Goal: Task Accomplishment & Management: Manage account settings

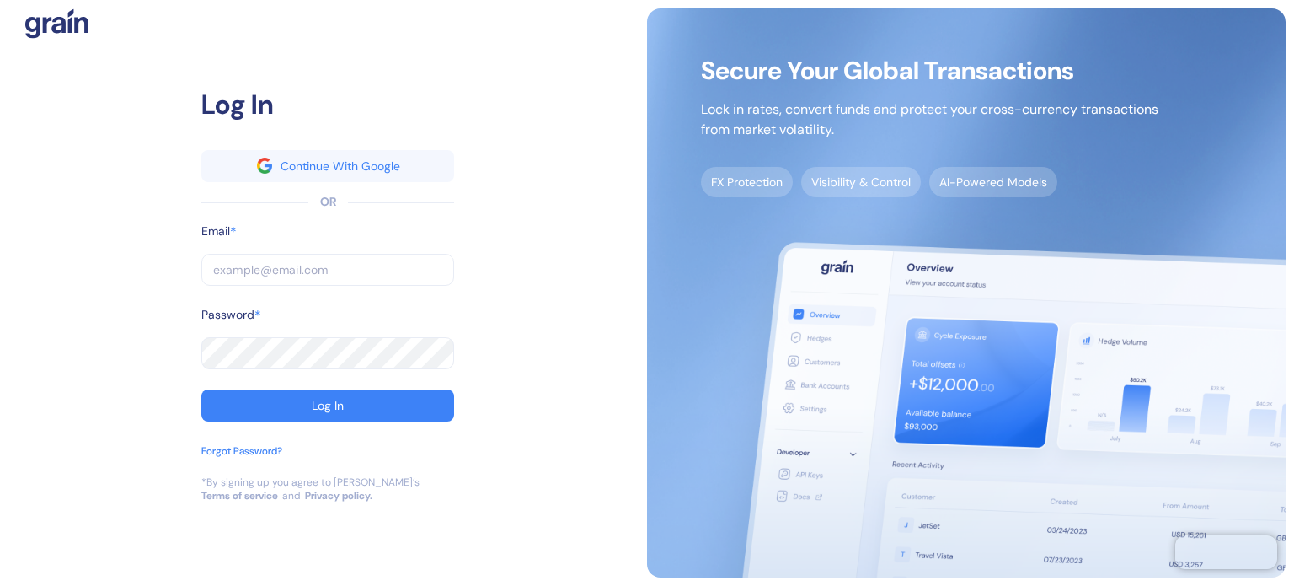
click at [357, 281] on input "text" at bounding box center [327, 270] width 253 height 32
type input "[PERSON_NAME][EMAIL_ADDRESS][PERSON_NAME][DOMAIN_NAME]"
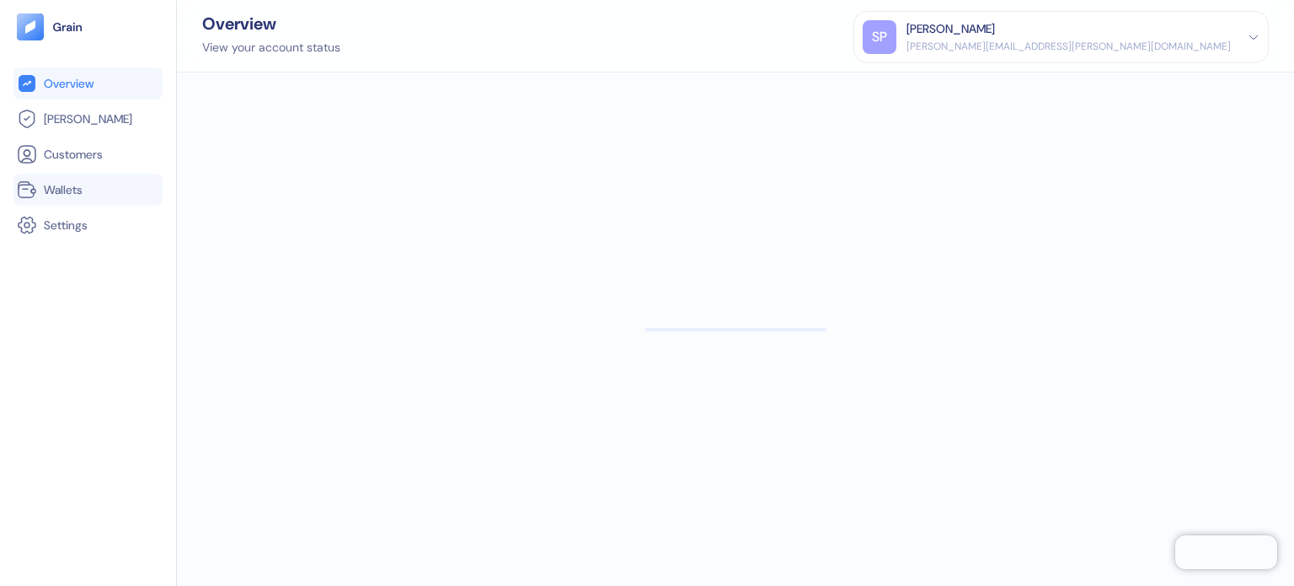
click at [57, 183] on span "Wallets" at bounding box center [63, 189] width 39 height 17
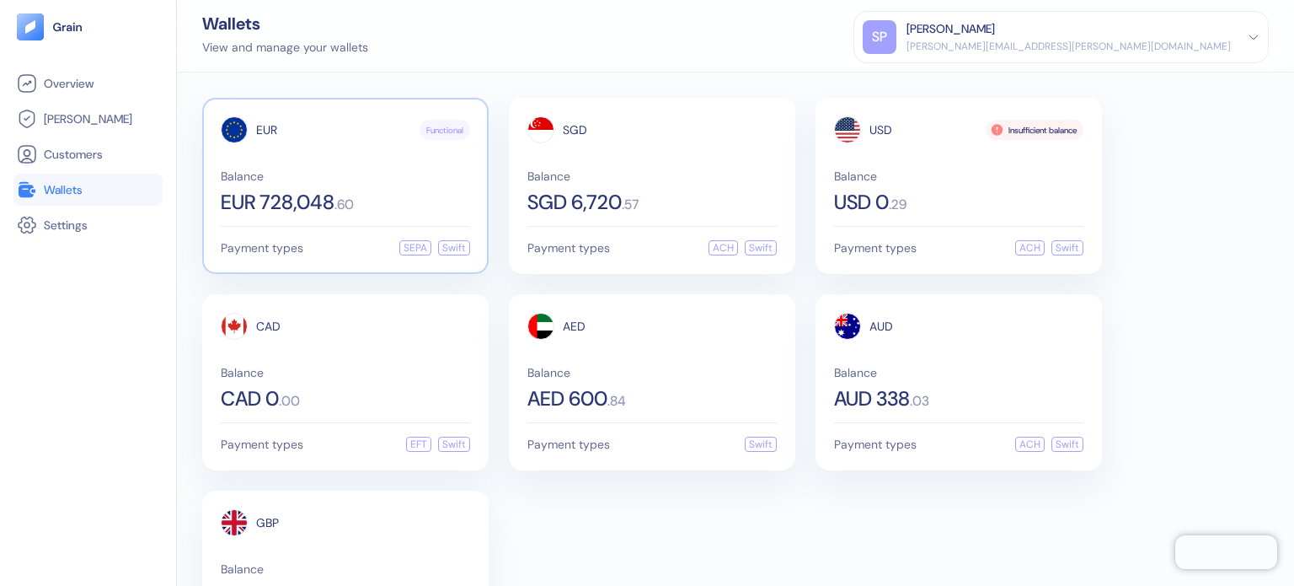
click at [312, 195] on span "EUR 728,048" at bounding box center [278, 202] width 114 height 20
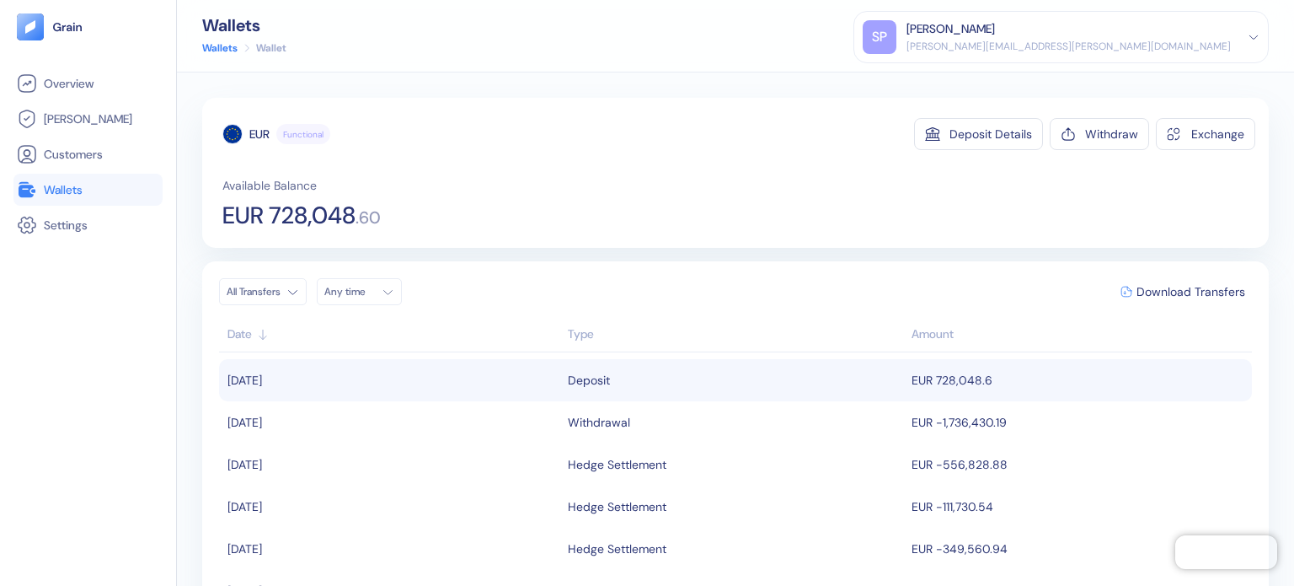
click at [597, 383] on div "Deposit" at bounding box center [589, 380] width 42 height 29
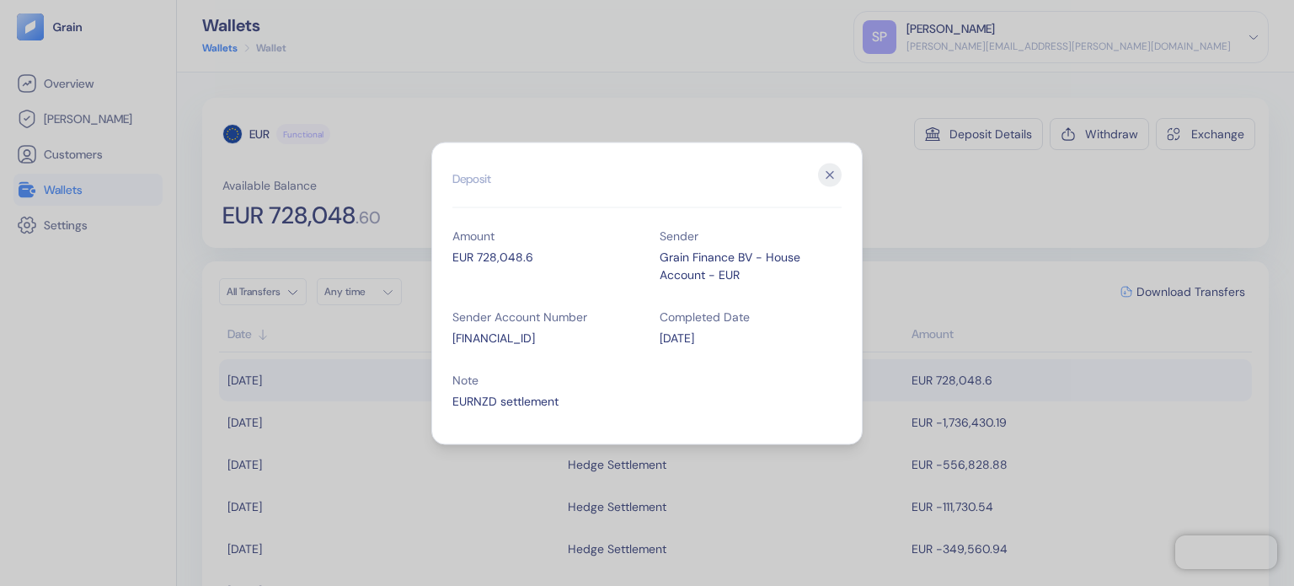
click at [694, 253] on div "Grain Finance BV - House Account - EUR" at bounding box center [751, 265] width 182 height 35
click at [823, 178] on icon "button" at bounding box center [830, 175] width 24 height 24
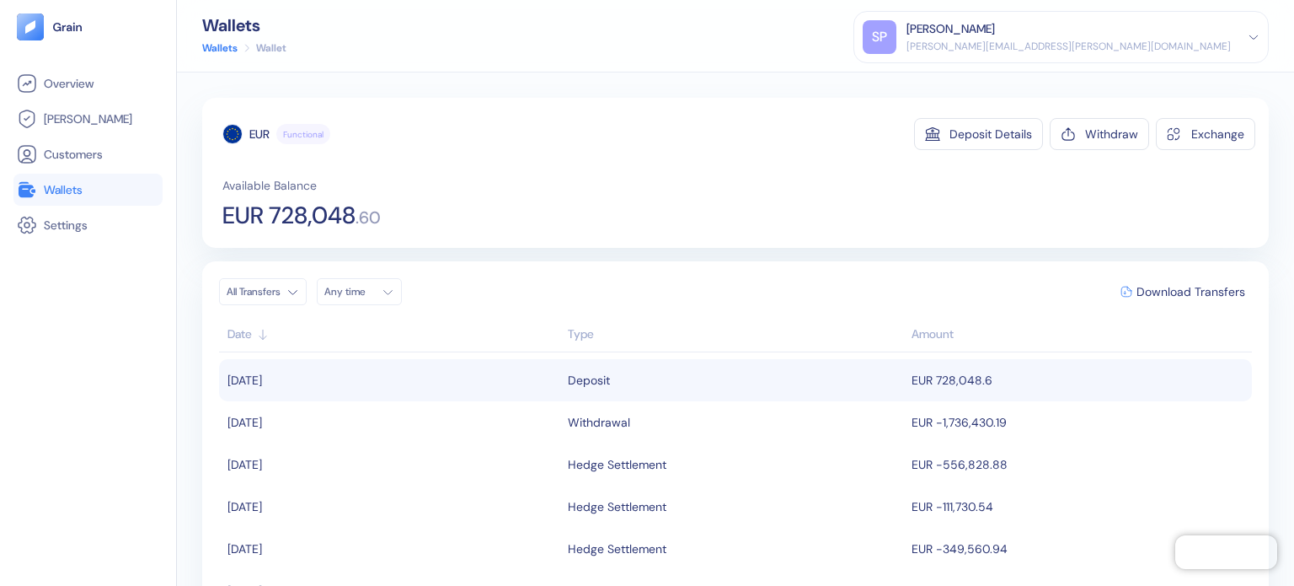
click at [125, 193] on link "Wallets" at bounding box center [88, 189] width 142 height 20
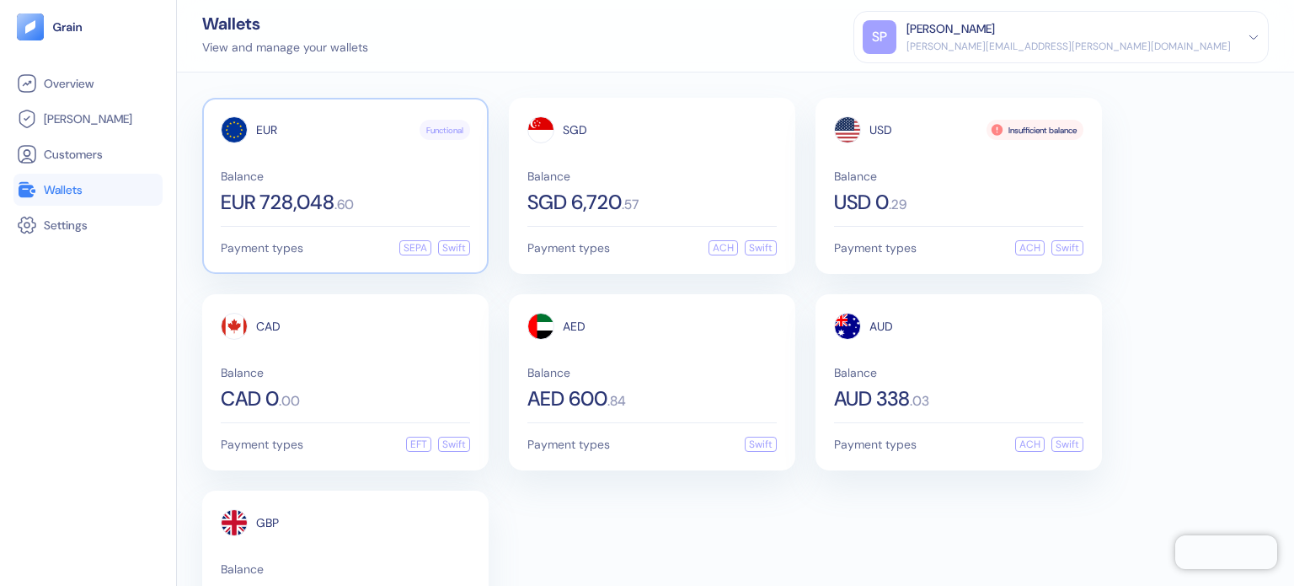
click at [222, 201] on span "EUR 728,048" at bounding box center [278, 202] width 114 height 20
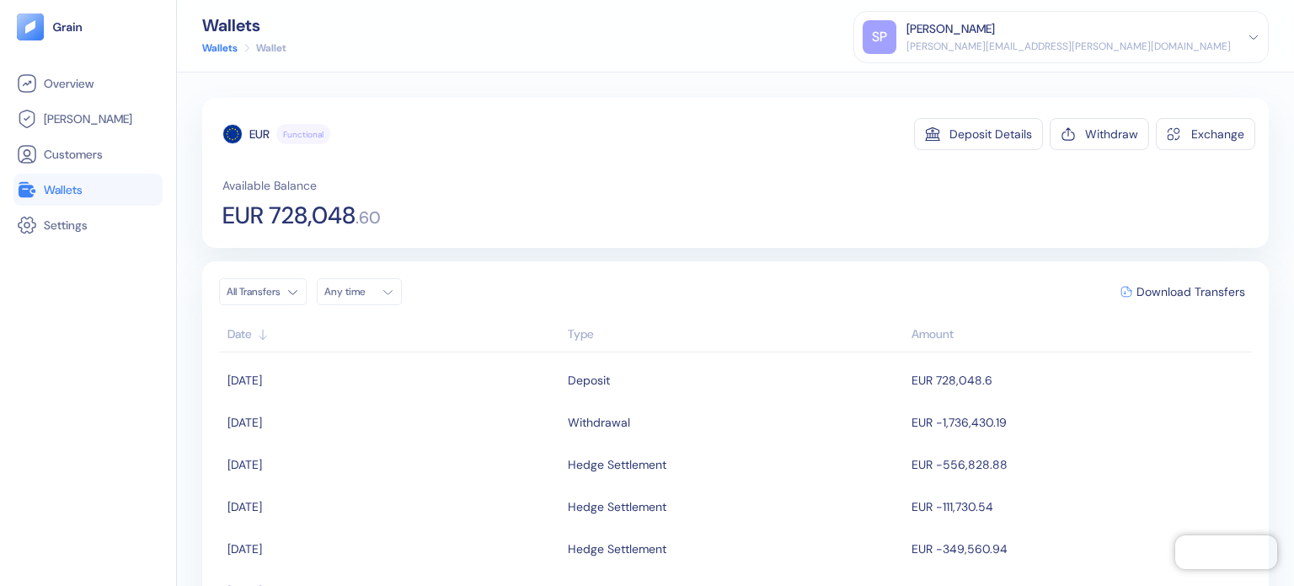
click at [101, 201] on li "Wallets" at bounding box center [87, 190] width 149 height 32
click at [103, 188] on link "Wallets" at bounding box center [88, 189] width 142 height 20
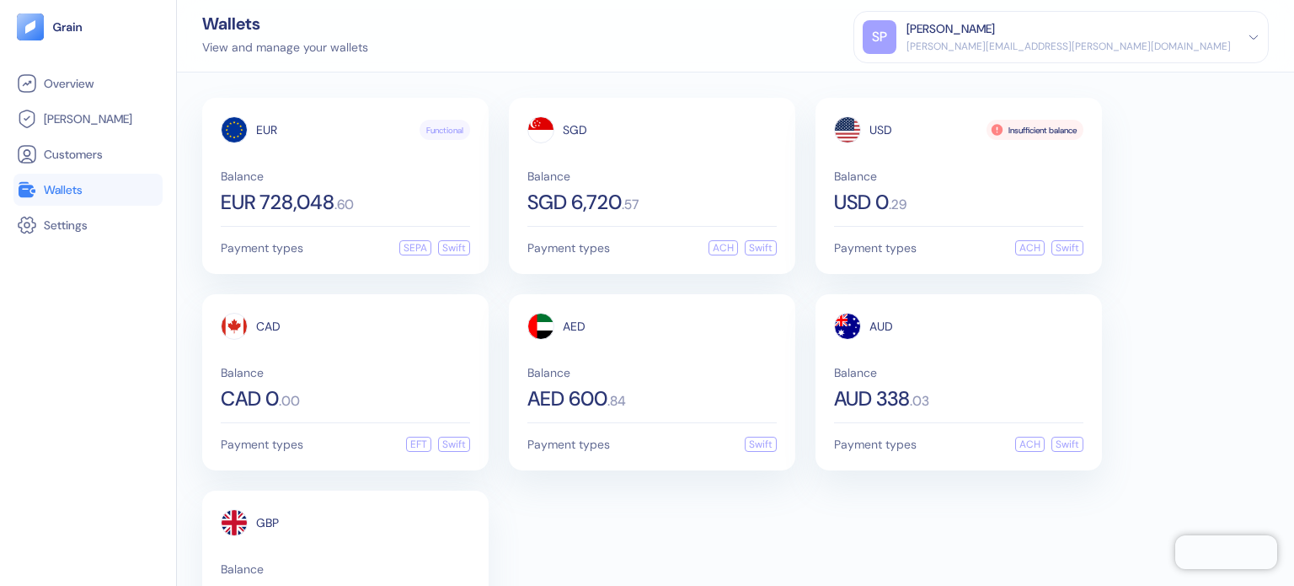
click at [558, 67] on div "Wallets View and manage your wallets [PERSON_NAME] Patil [EMAIL_ADDRESS][PERSON…" at bounding box center [735, 36] width 1117 height 72
click at [745, 74] on div "EUR Functional Balance EUR 728,048 . 60 Payment types SEPA Swift SGD Balance SG…" at bounding box center [735, 328] width 1117 height 513
click at [674, 24] on div "Wallets View and manage your wallets [PERSON_NAME] Patil [EMAIL_ADDRESS][PERSON…" at bounding box center [735, 36] width 1117 height 72
click at [575, 29] on div "Wallets View and manage your wallets [PERSON_NAME] Patil [EMAIL_ADDRESS][PERSON…" at bounding box center [735, 36] width 1117 height 72
click at [602, 135] on div "SGD" at bounding box center [651, 129] width 249 height 27
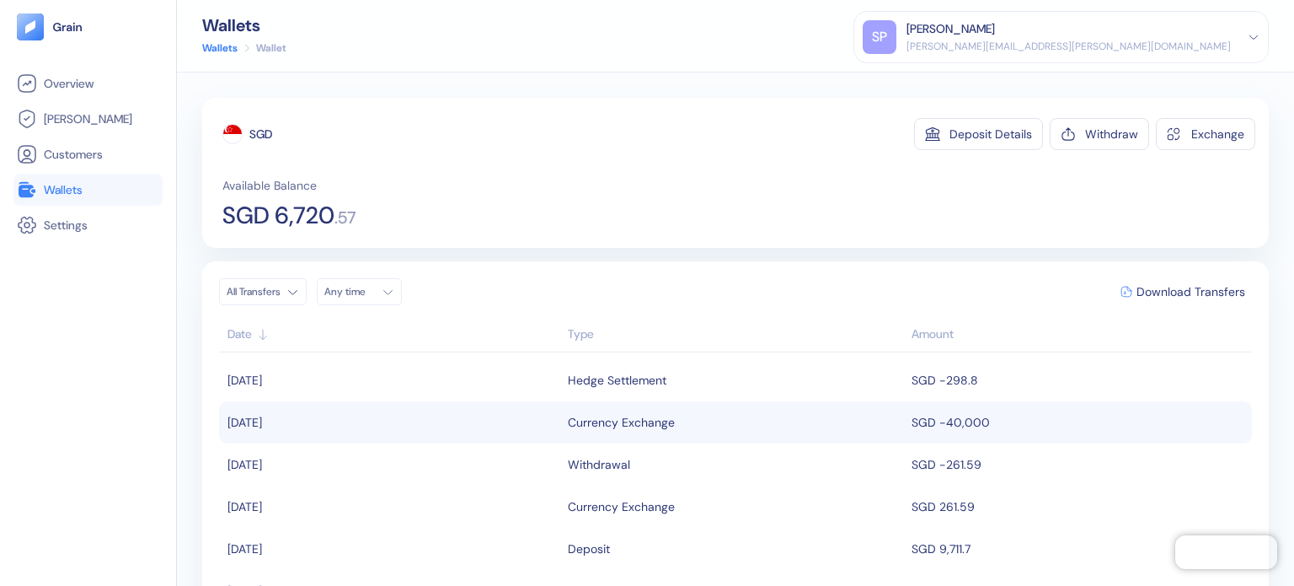
click at [629, 410] on div "Currency Exchange" at bounding box center [621, 422] width 107 height 29
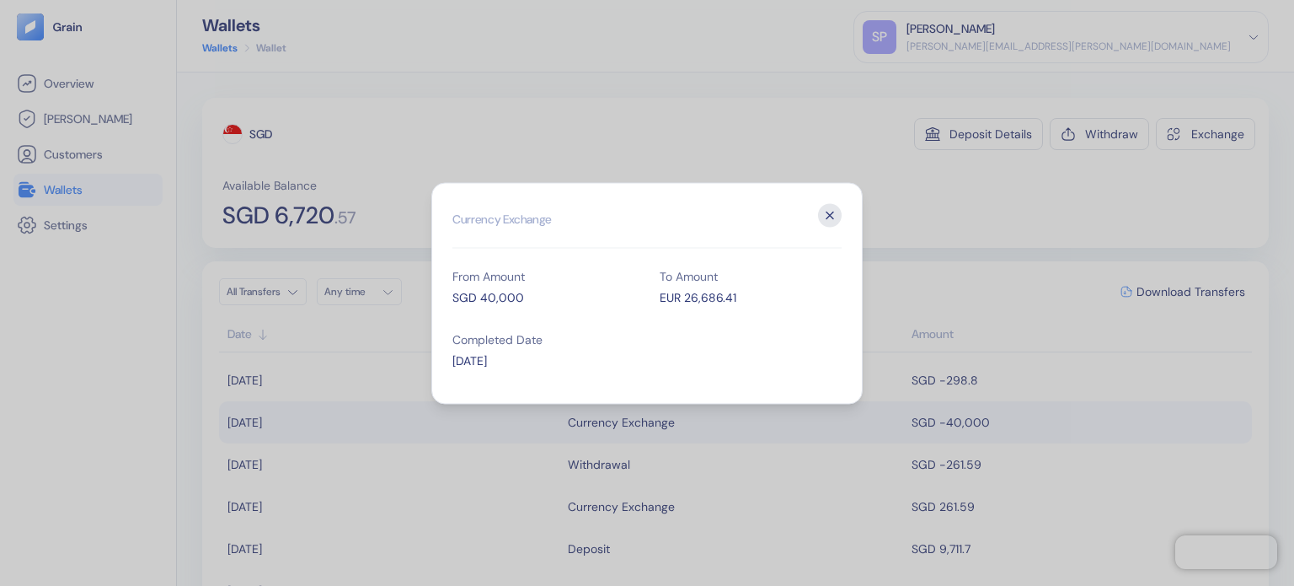
click at [828, 212] on icon "button" at bounding box center [830, 214] width 7 height 7
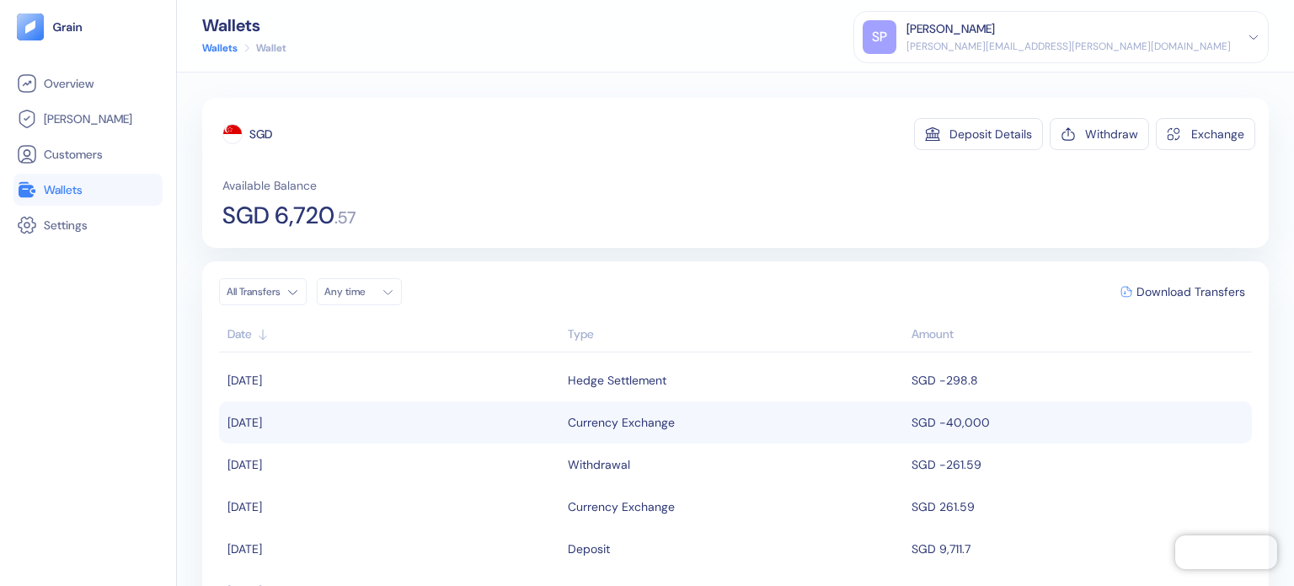
click at [78, 189] on span "Wallets" at bounding box center [63, 189] width 39 height 17
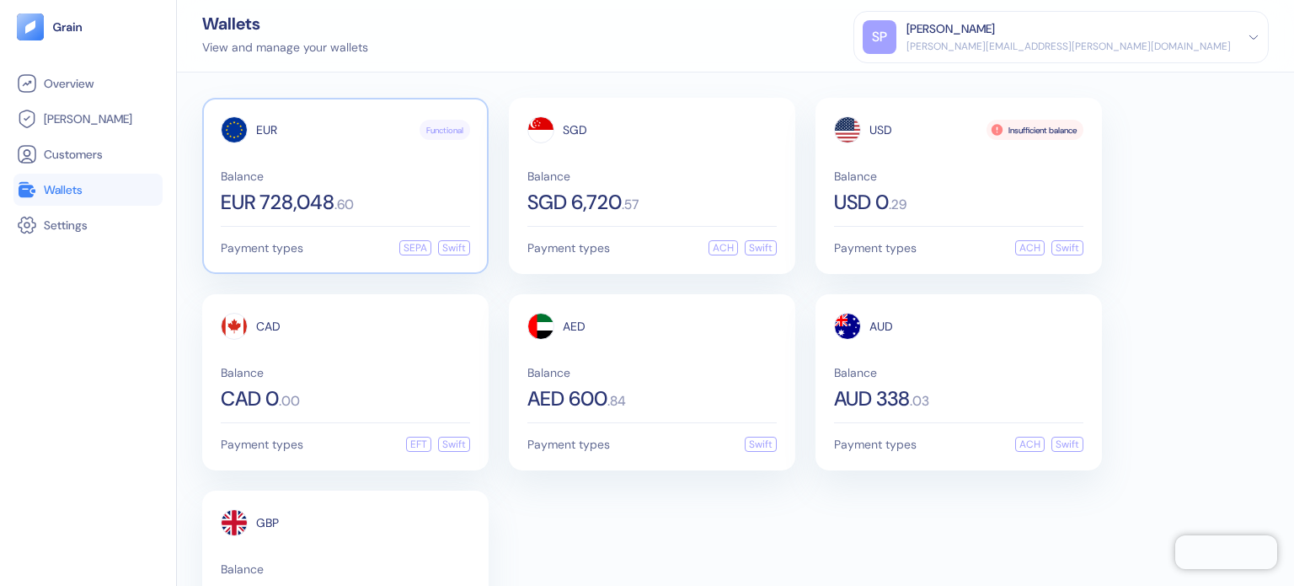
click at [459, 164] on div "EUR Functional Balance EUR 728,048 . 60" at bounding box center [345, 164] width 249 height 96
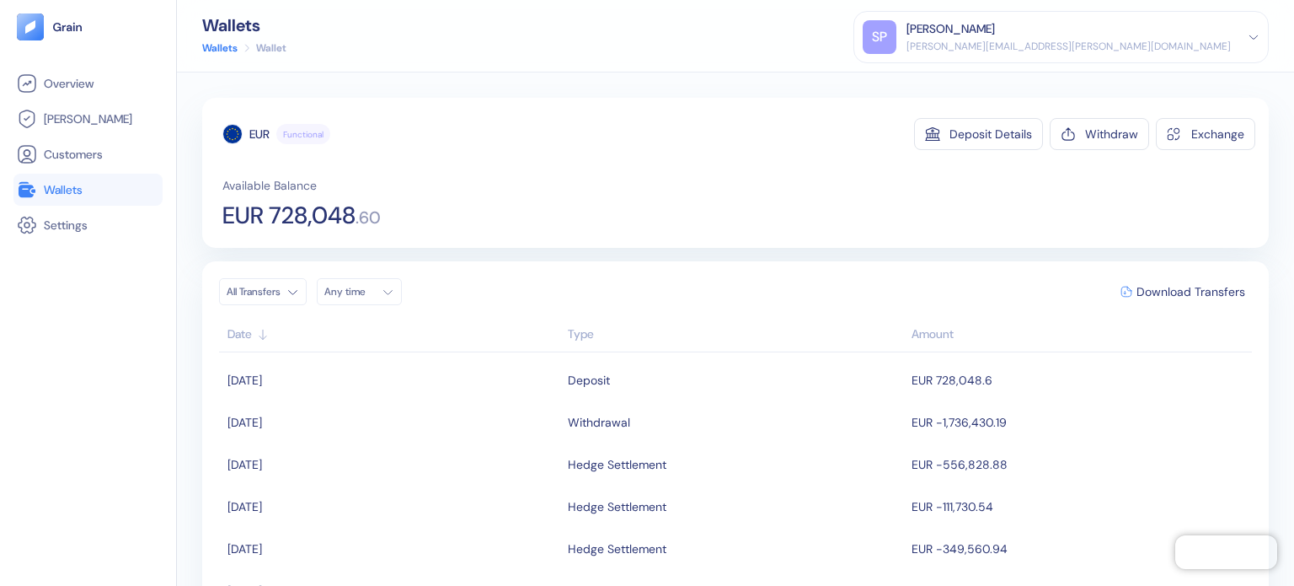
click at [47, 178] on li "Wallets" at bounding box center [87, 190] width 149 height 32
click at [52, 181] on span "Wallets" at bounding box center [63, 189] width 39 height 17
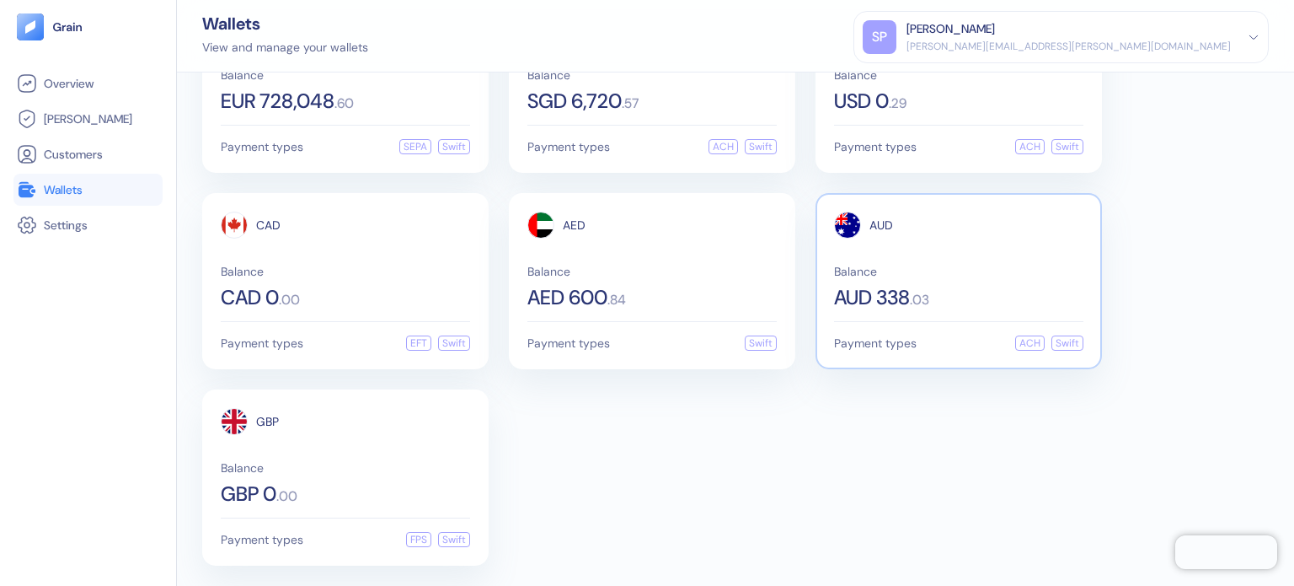
scroll to position [102, 0]
click at [875, 211] on div "AUD" at bounding box center [863, 224] width 59 height 27
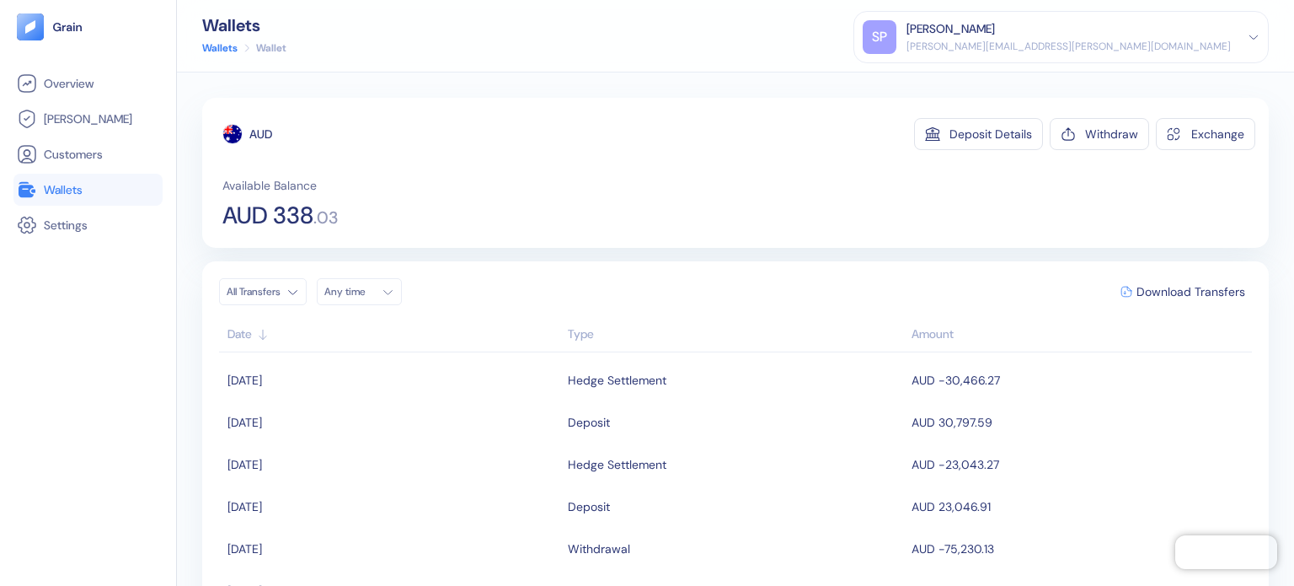
click at [88, 174] on li "Wallets" at bounding box center [87, 190] width 149 height 32
click at [108, 185] on link "Wallets" at bounding box center [88, 189] width 142 height 20
